Goal: Information Seeking & Learning: Check status

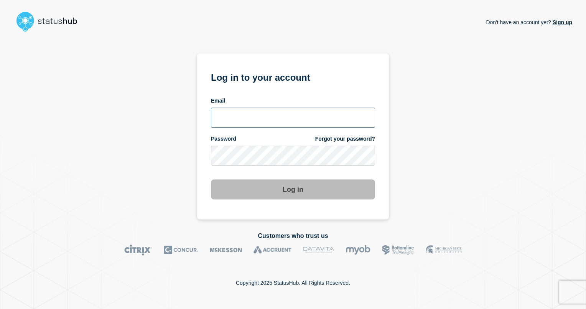
type input "ismaeel.kasper@kocho.co.uk"
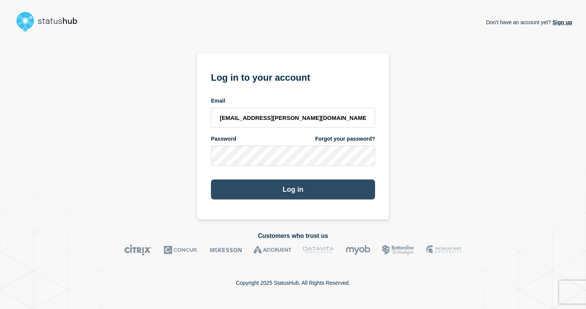
click at [263, 191] on button "Log in" at bounding box center [293, 189] width 164 height 20
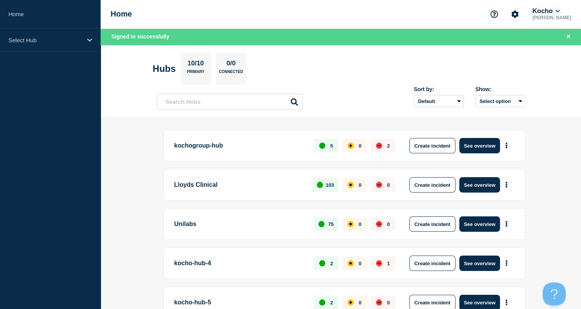
click at [553, 14] on button "Kocho" at bounding box center [545, 11] width 30 height 8
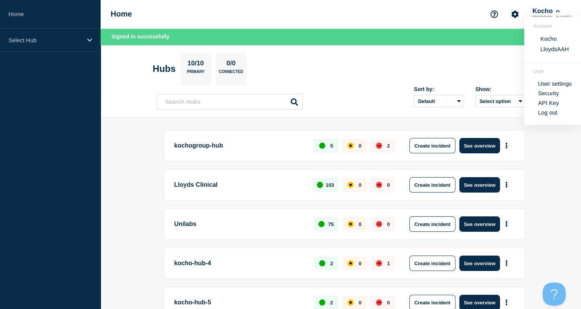
click at [548, 52] on button "LloydsAAH" at bounding box center [554, 48] width 33 height 7
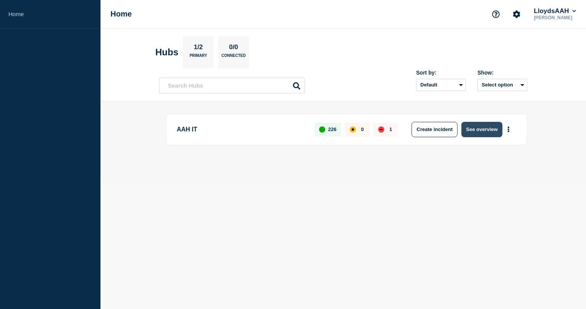
click at [474, 128] on button "See overview" at bounding box center [482, 129] width 41 height 15
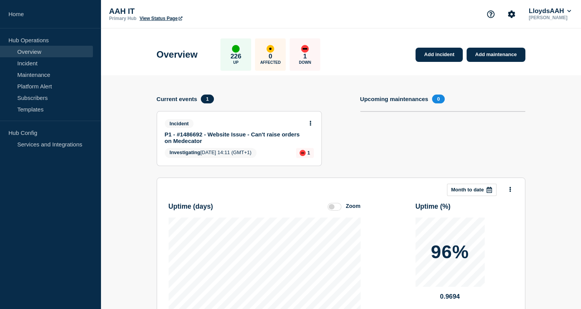
click at [195, 132] on link "P1 - #1486692 - Website Issue - Can't raise orders on Medecator" at bounding box center [234, 137] width 139 height 13
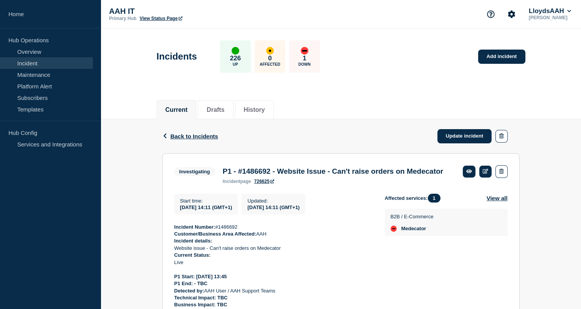
click at [256, 169] on h3 "P1 - #1486692 - Website Issue - Can't raise orders on Medecator" at bounding box center [333, 171] width 220 height 8
copy h3 "1486692"
click at [319, 147] on div "Back Back to Incidents Update incident" at bounding box center [340, 136] width 357 height 34
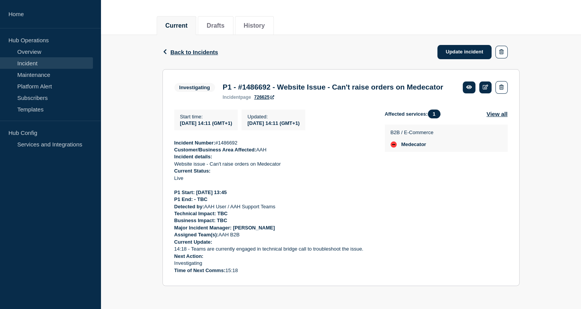
click at [175, 141] on strong "Incident Number:" at bounding box center [194, 143] width 41 height 6
drag, startPoint x: 175, startPoint y: 141, endPoint x: 177, endPoint y: 146, distance: 5.2
click at [177, 146] on p "Customer/Business Area Affected: AAH" at bounding box center [273, 149] width 198 height 7
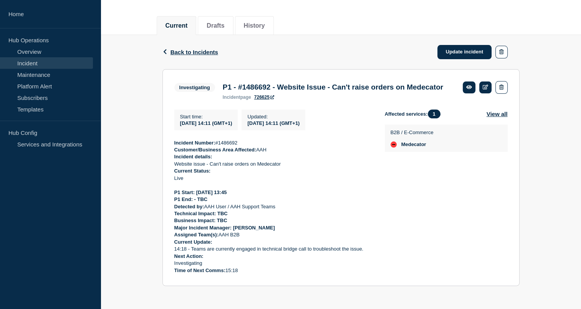
drag, startPoint x: 173, startPoint y: 141, endPoint x: 277, endPoint y: 267, distance: 163.0
click at [277, 267] on section "Investigating P1 - #1486692 - Website Issue - Can't raise orders on Medecator i…" at bounding box center [340, 177] width 357 height 217
copy div "Incident Number: #1486692 Customer/Business Area Affected: AAH Incident details…"
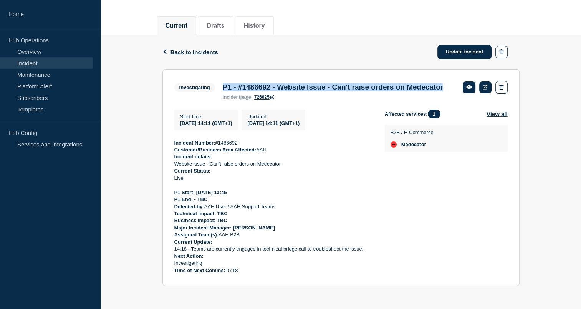
drag, startPoint x: 223, startPoint y: 75, endPoint x: 272, endPoint y: 84, distance: 50.0
click at [272, 84] on h3 "P1 - #1486692 - Website Issue - Can't raise orders on Medecator" at bounding box center [333, 87] width 220 height 8
copy h3 "P1 - #1486692 - Website Issue - Can't raise orders on Medecator"
click at [246, 84] on h3 "P1 - #1486692 - Website Issue - Can't raise orders on Medecator" at bounding box center [333, 87] width 220 height 8
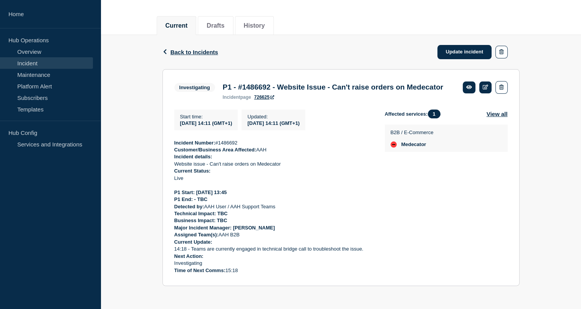
drag, startPoint x: 223, startPoint y: 75, endPoint x: 279, endPoint y: 93, distance: 59.7
click at [279, 93] on div "P1 - #1486692 - Website Issue - Can't raise orders on Medecator incident page 7…" at bounding box center [333, 91] width 228 height 17
copy div "P1 - #1486692 - Website Issue - Can't raise orders on Medecator incident page 7…"
drag, startPoint x: 174, startPoint y: 141, endPoint x: 257, endPoint y: 270, distance: 153.2
click at [257, 270] on div "Incident Number: #1486692 Customer/Business Area Affected: AAH Incident details…" at bounding box center [273, 206] width 198 height 135
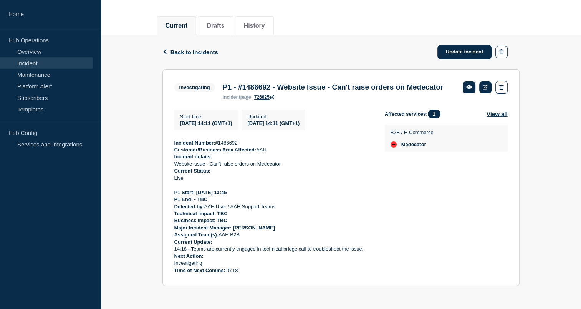
copy div "Incident Number: #1486692 Customer/Business Area Affected: AAH Incident details…"
click at [304, 218] on p "Business Impact: TBC" at bounding box center [273, 220] width 198 height 7
